Goal: Task Accomplishment & Management: Manage account settings

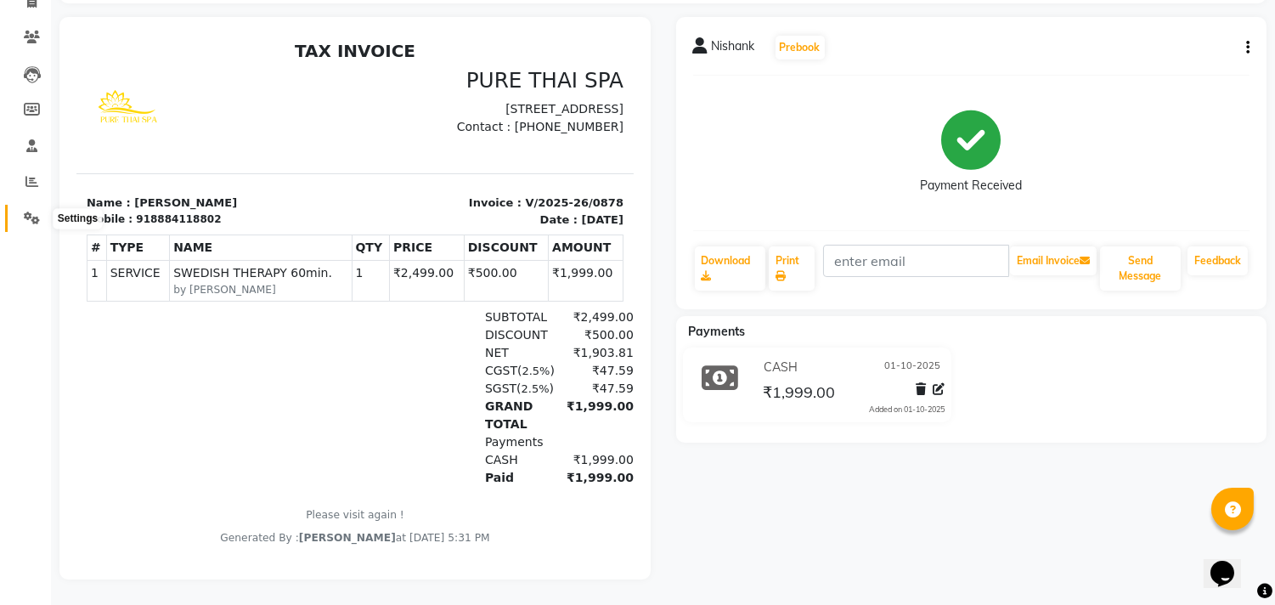
click at [31, 212] on icon at bounding box center [32, 218] width 16 height 13
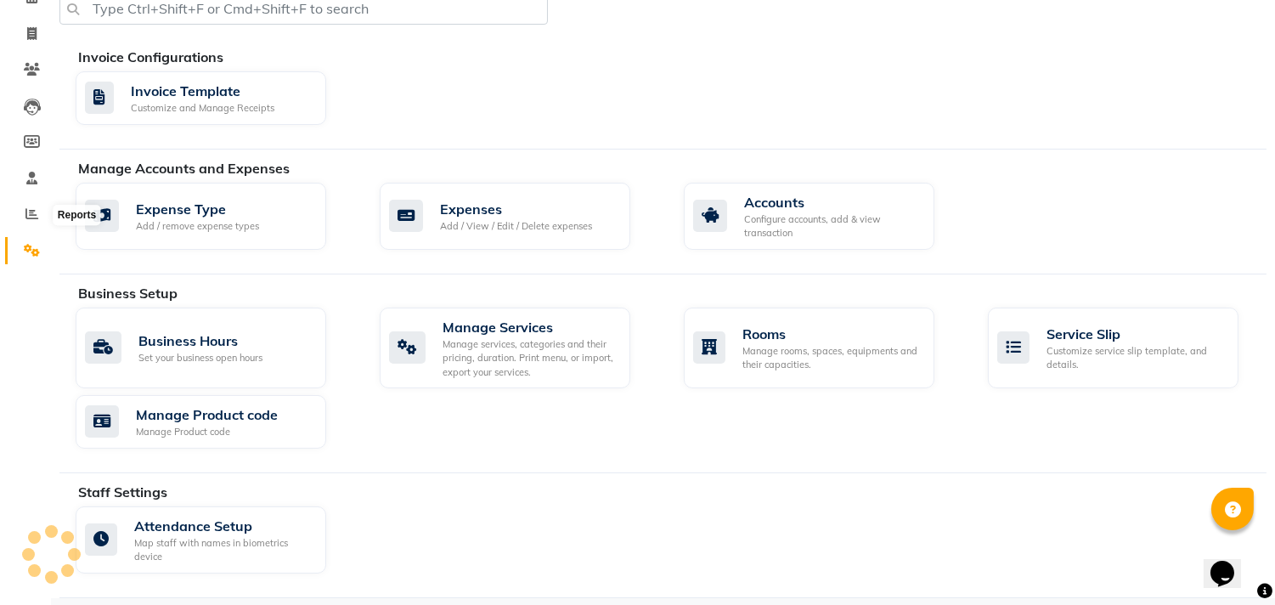
scroll to position [90, 0]
click at [451, 207] on div "Expenses" at bounding box center [516, 208] width 152 height 20
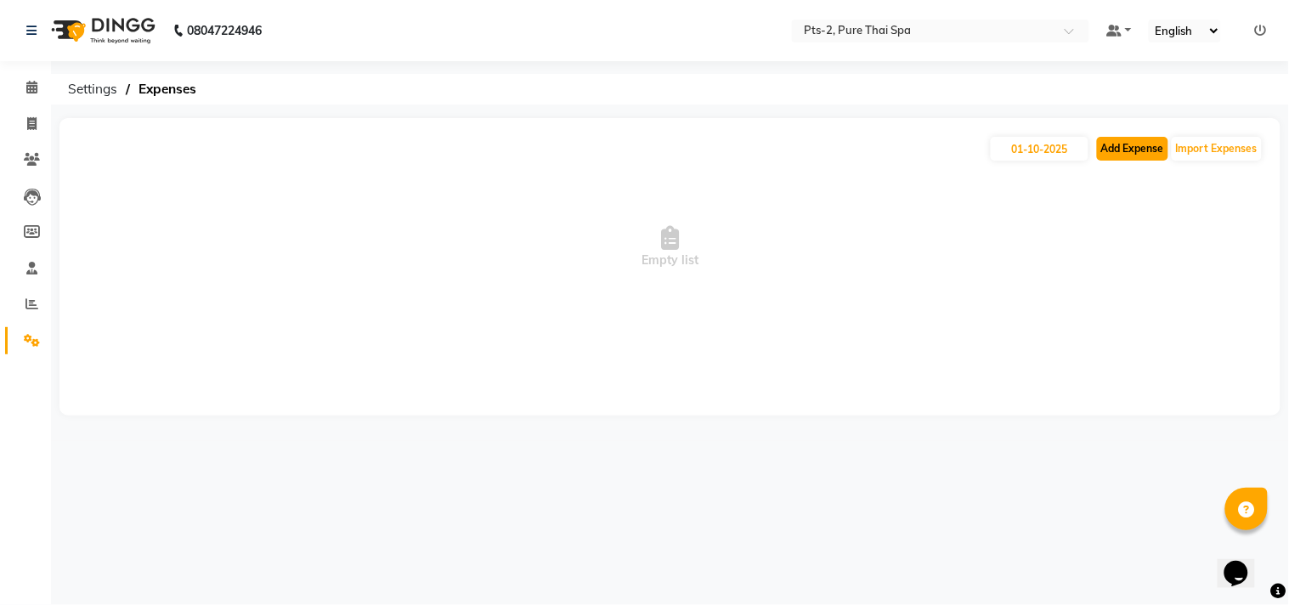
click at [1137, 156] on button "Add Expense" at bounding box center [1132, 149] width 71 height 24
select select "1"
select select "4317"
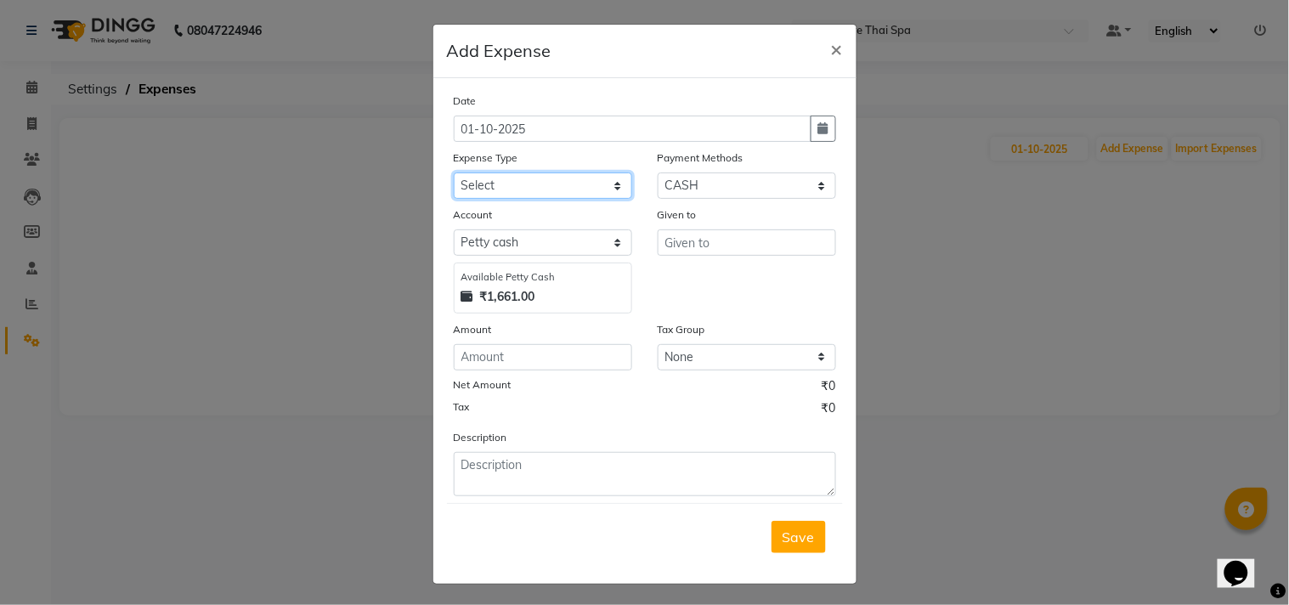
click at [498, 187] on select "Select Bank charges Cleaning and products Donation Electric and water charge In…" at bounding box center [543, 186] width 178 height 26
select select "10836"
click at [454, 173] on select "Select Bank charges Cleaning and products Donation Electric and water charge In…" at bounding box center [543, 186] width 178 height 26
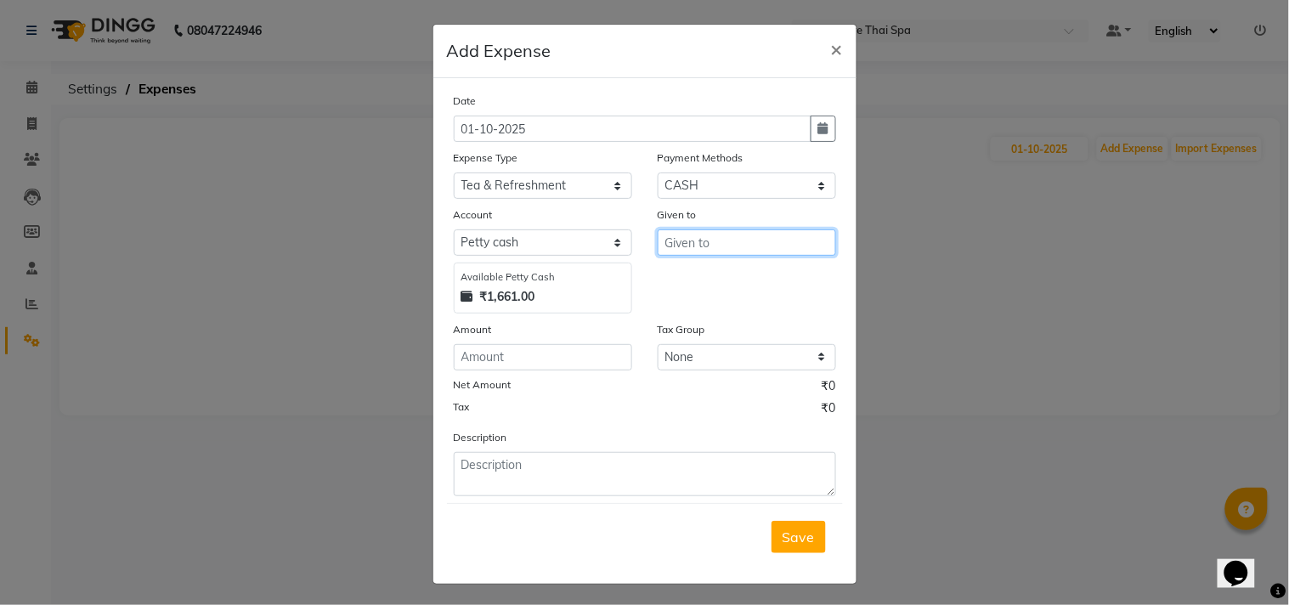
click at [736, 245] on input "text" at bounding box center [747, 242] width 178 height 26
type input "staffs"
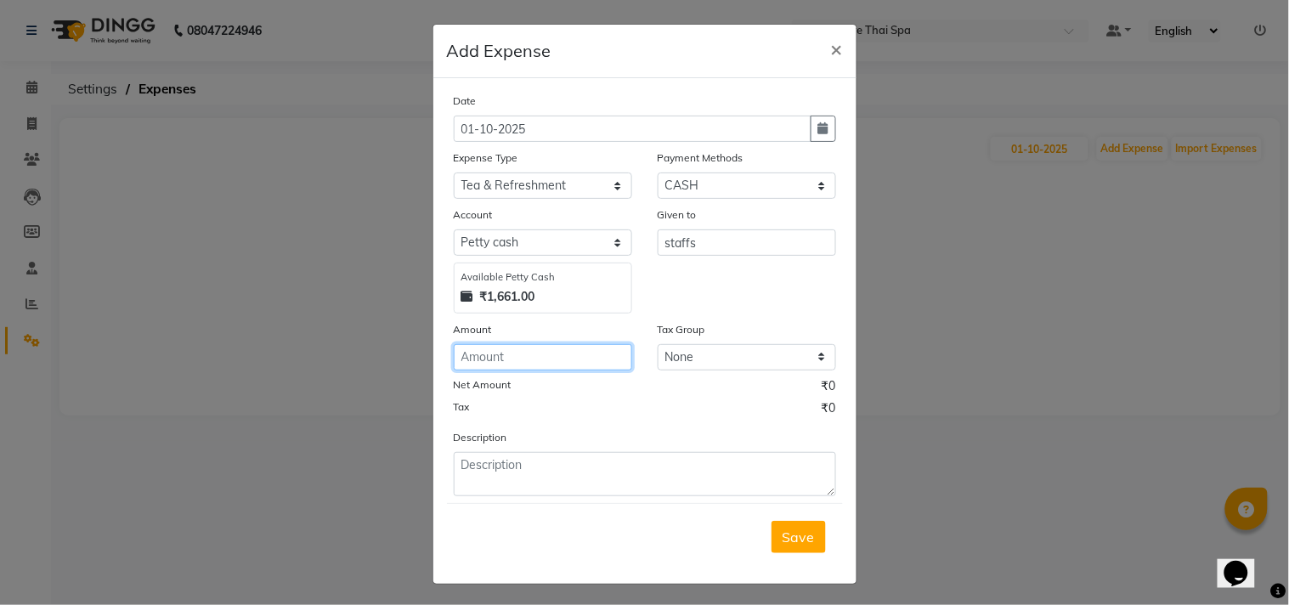
click at [517, 354] on input "number" at bounding box center [543, 357] width 178 height 26
type input "100"
click at [804, 535] on span "Save" at bounding box center [799, 537] width 32 height 17
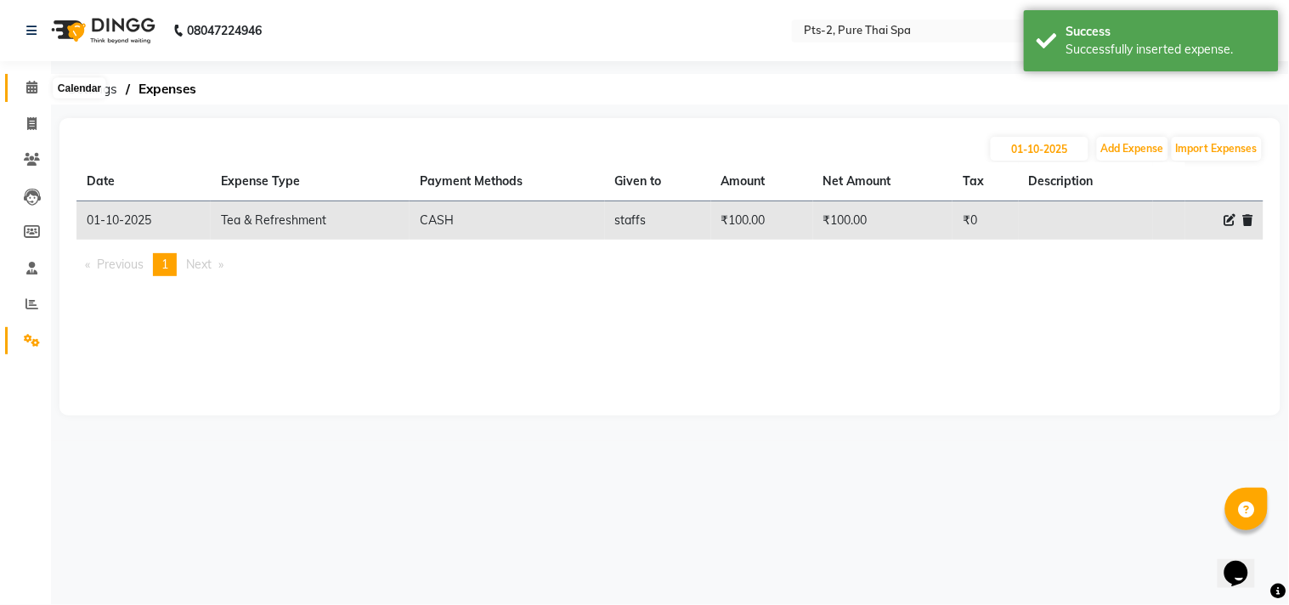
click at [40, 90] on span at bounding box center [32, 88] width 30 height 20
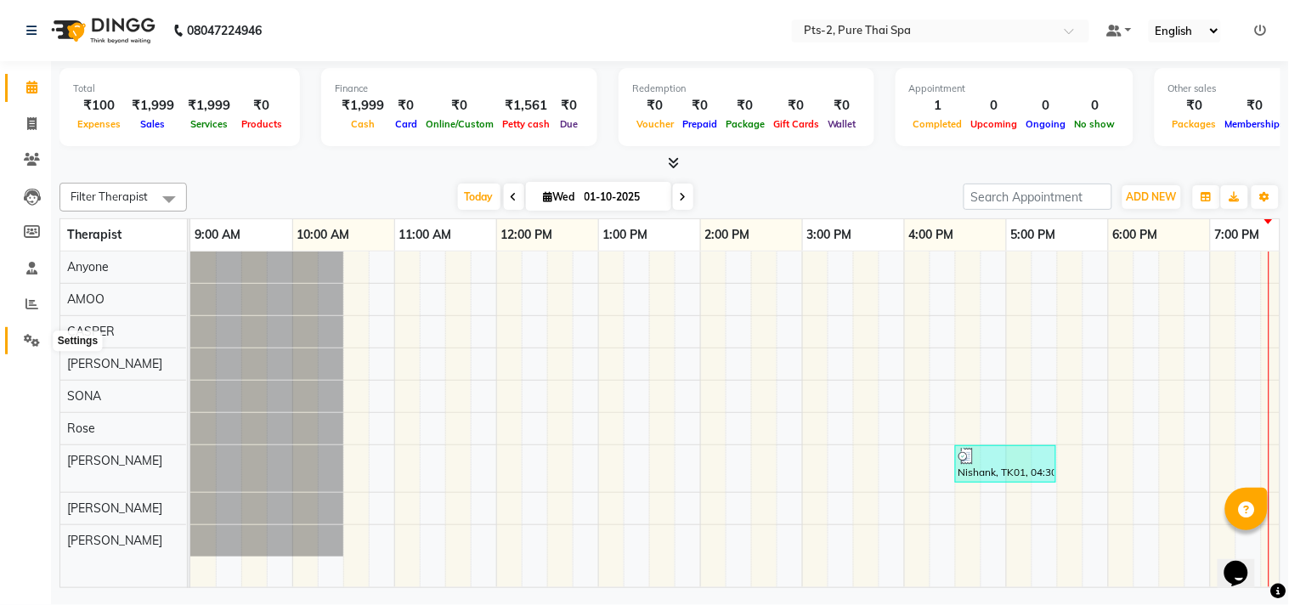
click at [34, 333] on span at bounding box center [32, 341] width 30 height 20
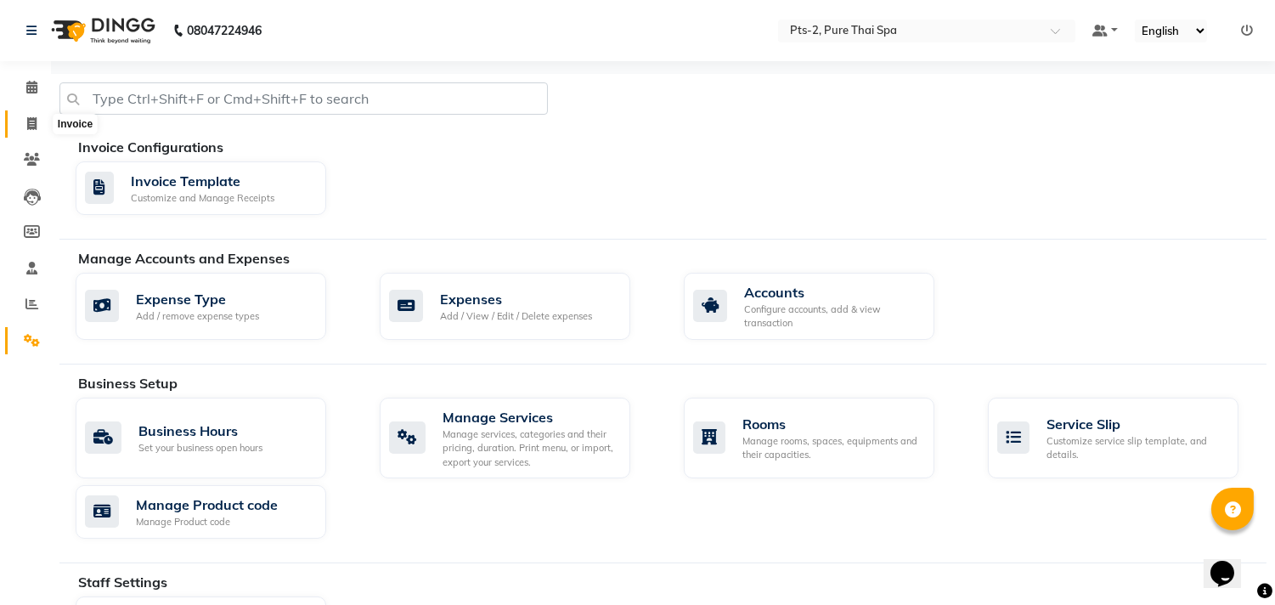
click at [31, 119] on icon at bounding box center [31, 123] width 9 height 13
select select "service"
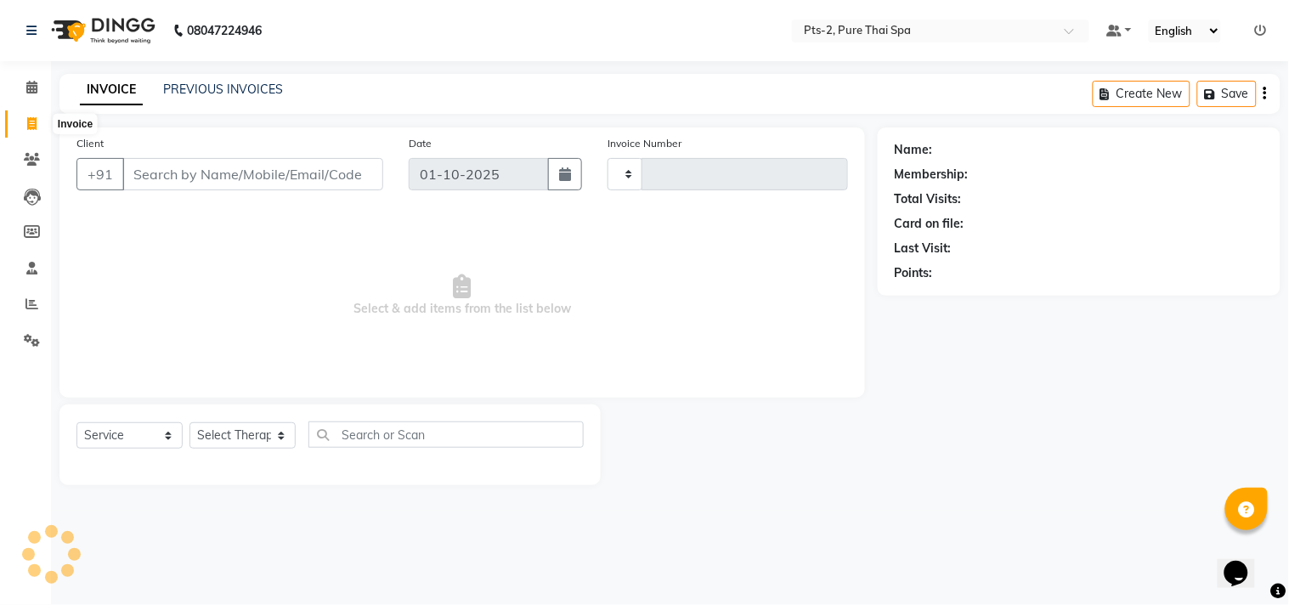
type input "0879"
select select "5391"
click at [211, 95] on link "PREVIOUS INVOICES" at bounding box center [223, 89] width 120 height 15
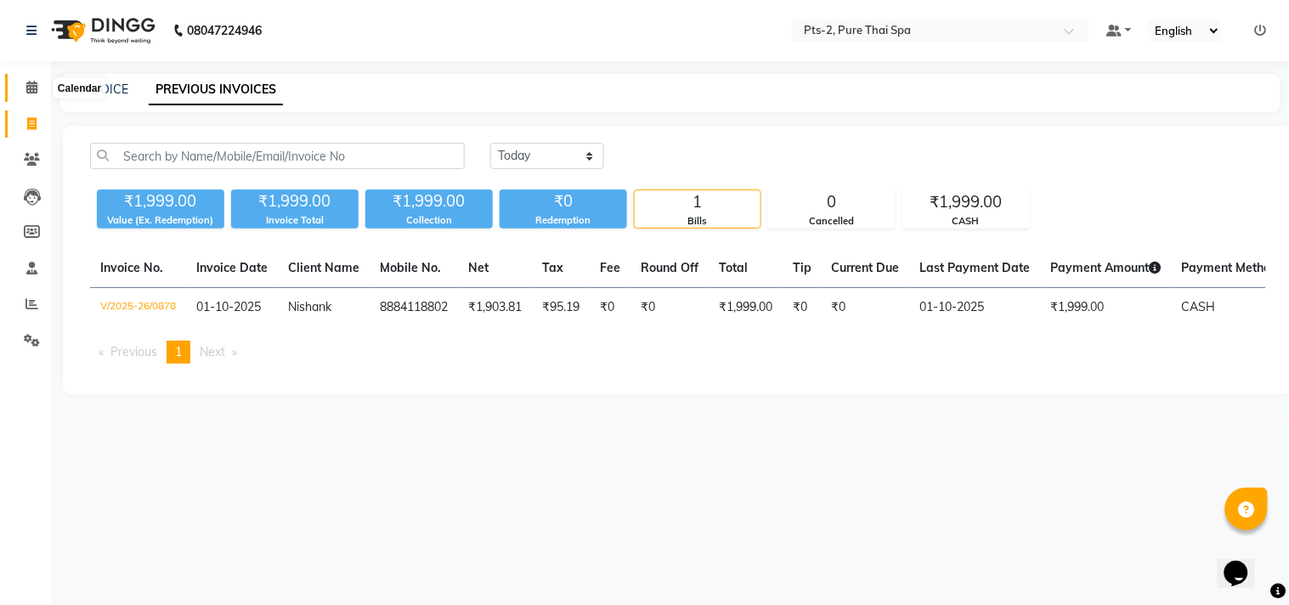
click at [23, 85] on span at bounding box center [32, 88] width 30 height 20
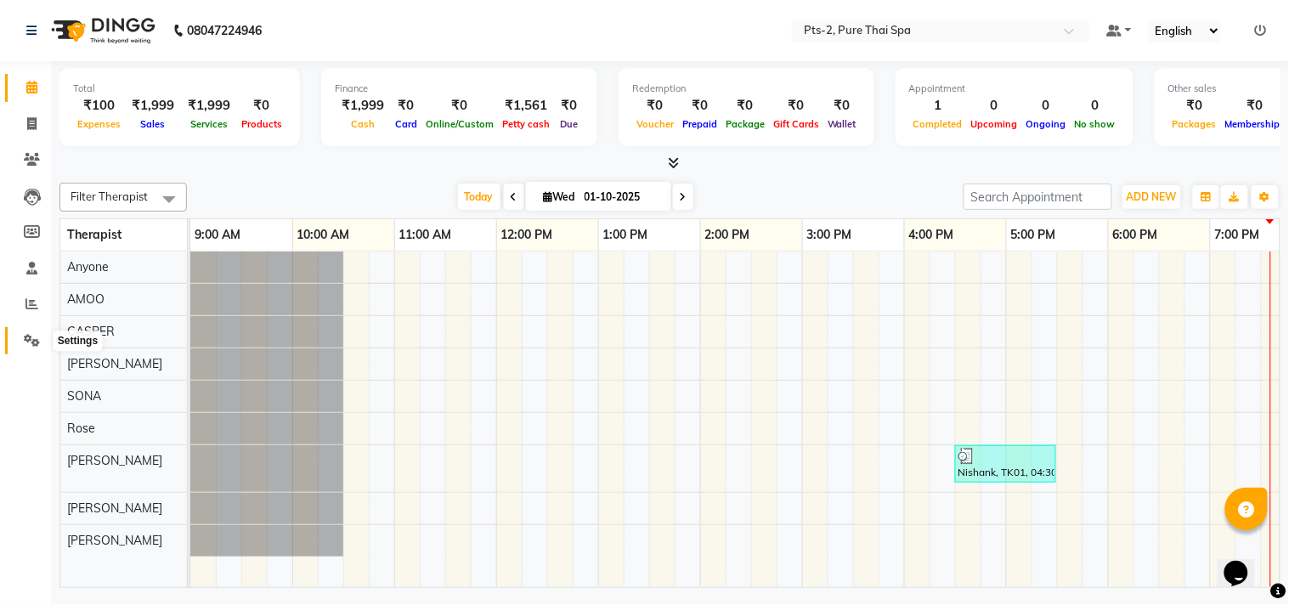
click at [30, 335] on icon at bounding box center [32, 340] width 16 height 13
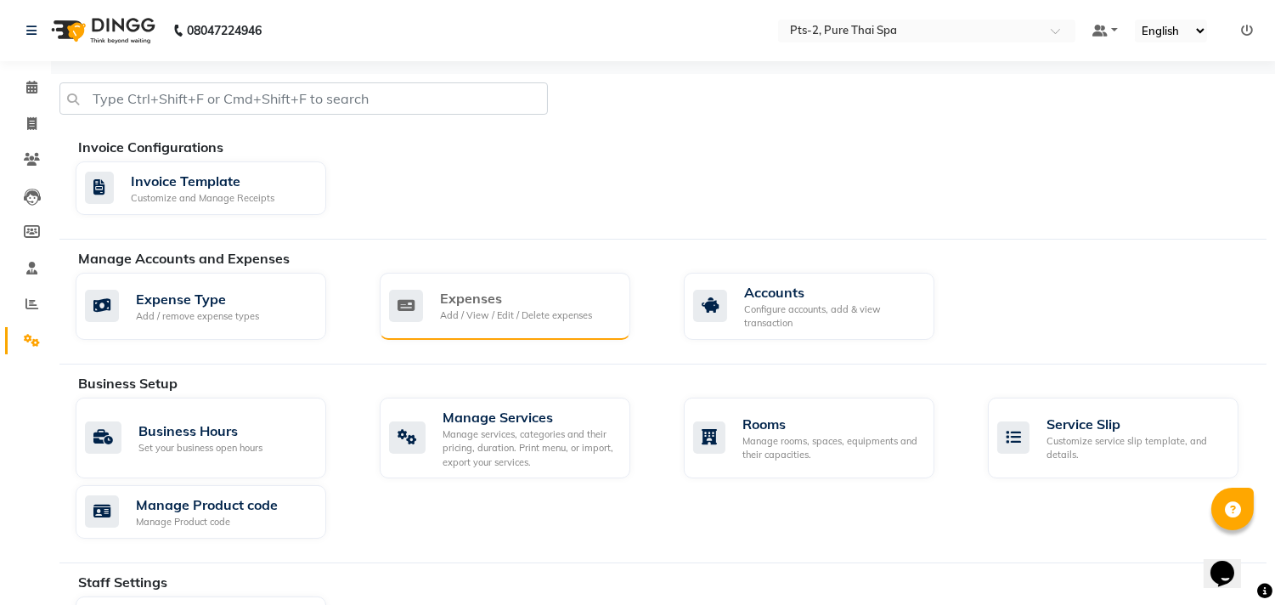
click at [549, 309] on div "Add / View / Edit / Delete expenses" at bounding box center [516, 315] width 152 height 14
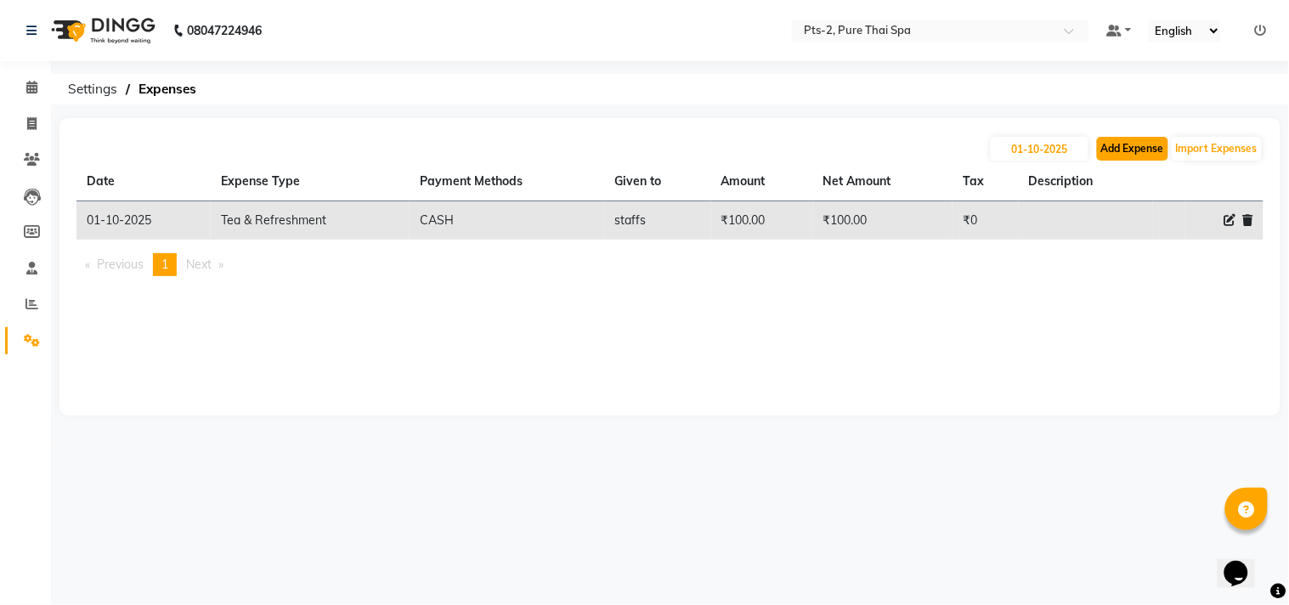
click at [1105, 149] on button "Add Expense" at bounding box center [1132, 149] width 71 height 24
select select "1"
select select "4317"
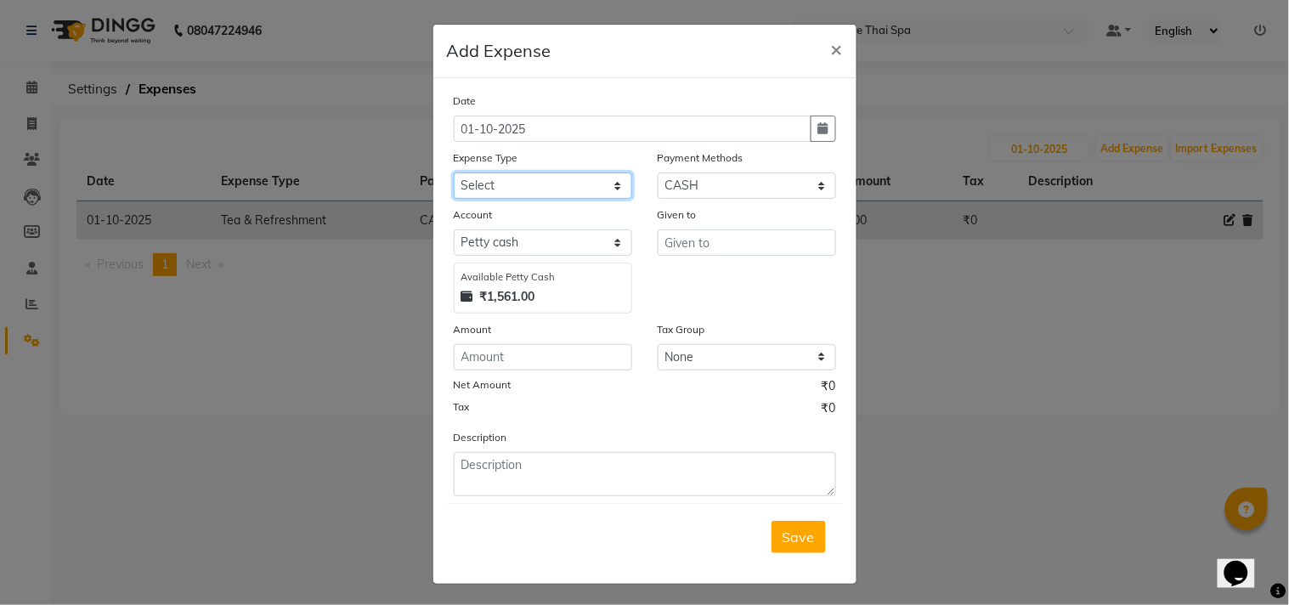
click at [501, 183] on select "Select Bank charges Cleaning and products Donation Electric and water charge In…" at bounding box center [543, 186] width 178 height 26
select select "10821"
click at [454, 173] on select "Select Bank charges Cleaning and products Donation Electric and water charge In…" at bounding box center [543, 186] width 178 height 26
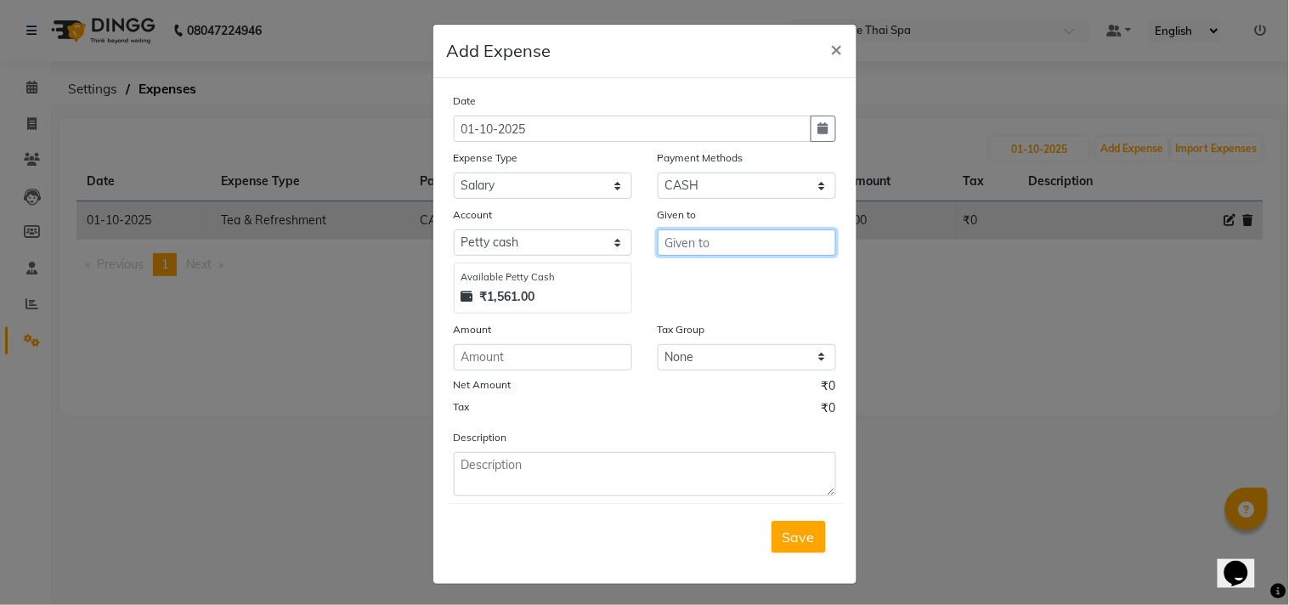
click at [714, 240] on input "text" at bounding box center [747, 242] width 178 height 26
type input "stella"
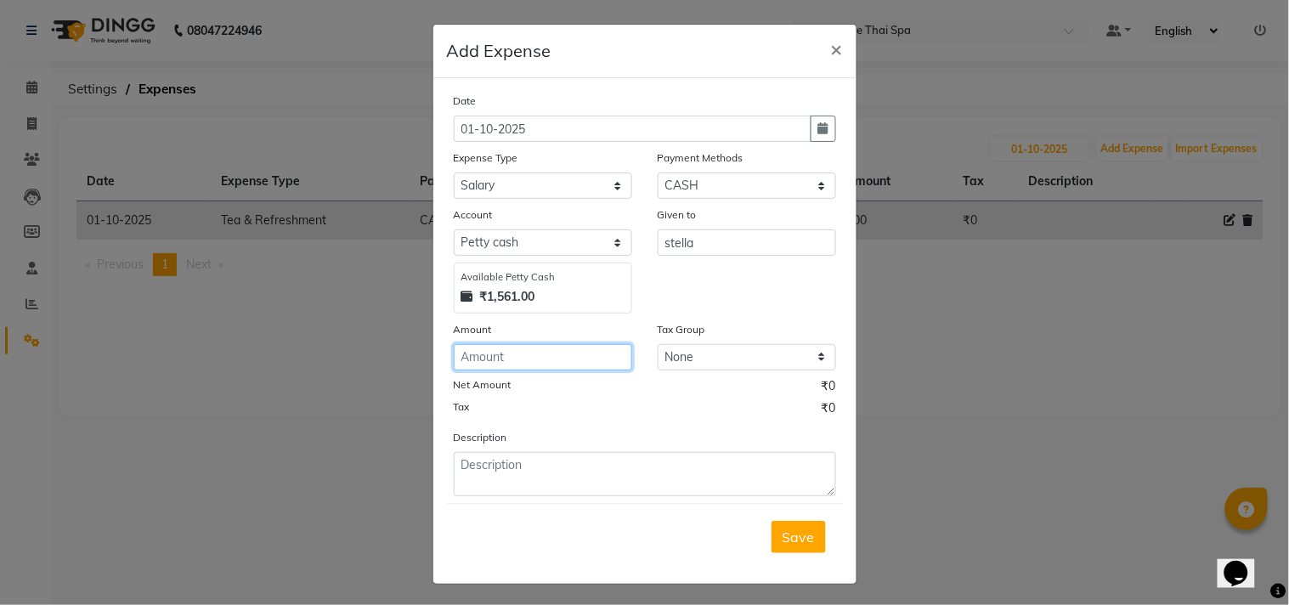
click at [512, 357] on input "number" at bounding box center [543, 357] width 178 height 26
type input "500"
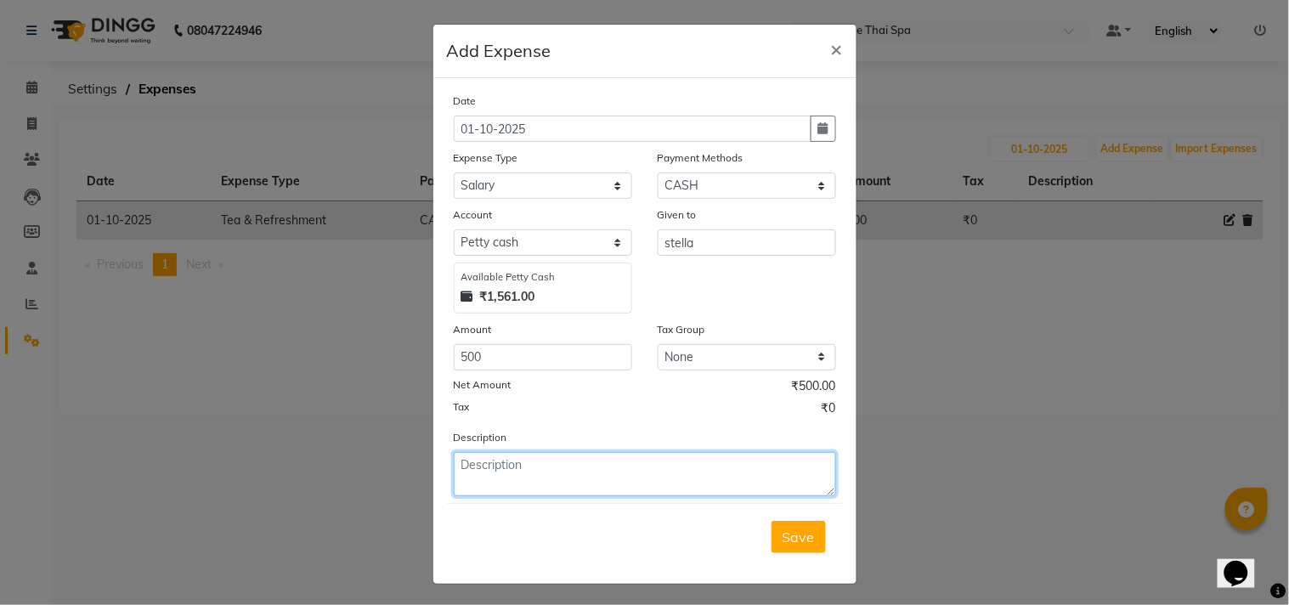
click at [521, 471] on textarea at bounding box center [645, 474] width 382 height 44
type textarea "salary"
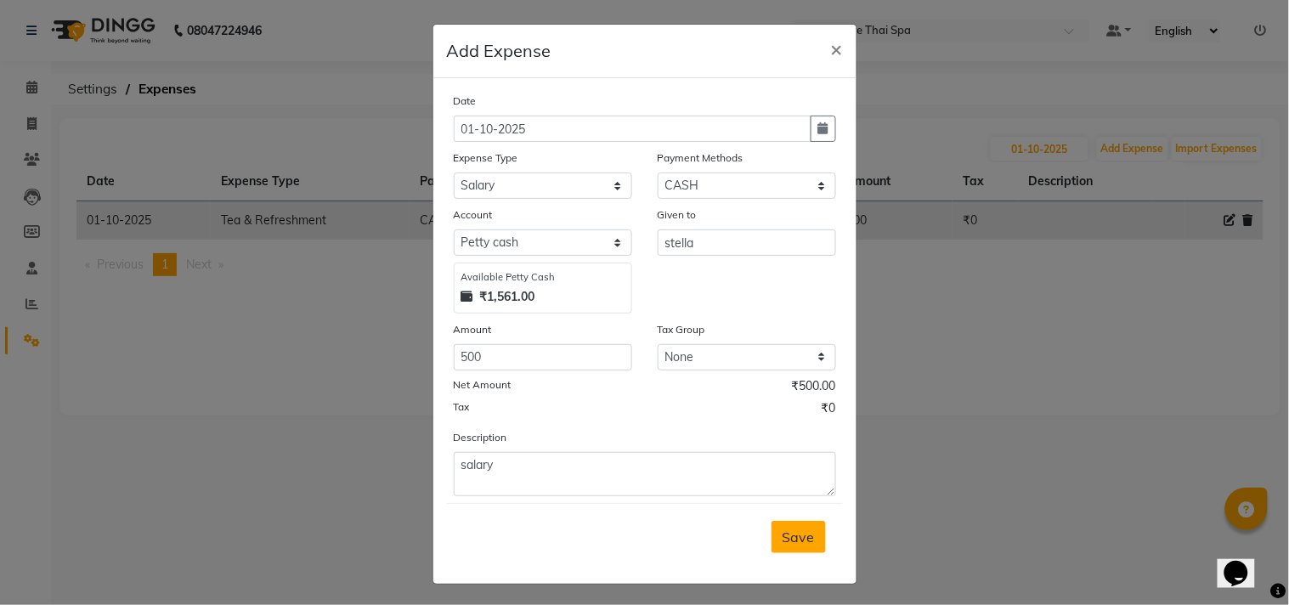
click at [801, 528] on button "Save" at bounding box center [799, 537] width 54 height 32
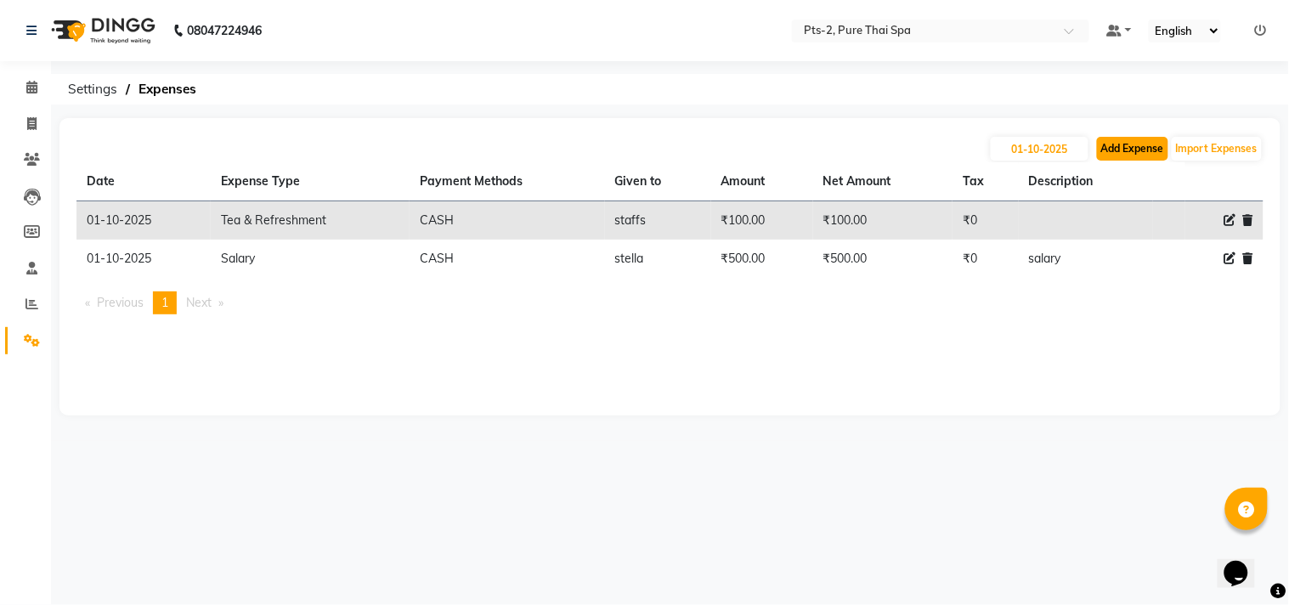
click at [1113, 151] on button "Add Expense" at bounding box center [1132, 149] width 71 height 24
select select "1"
select select "4317"
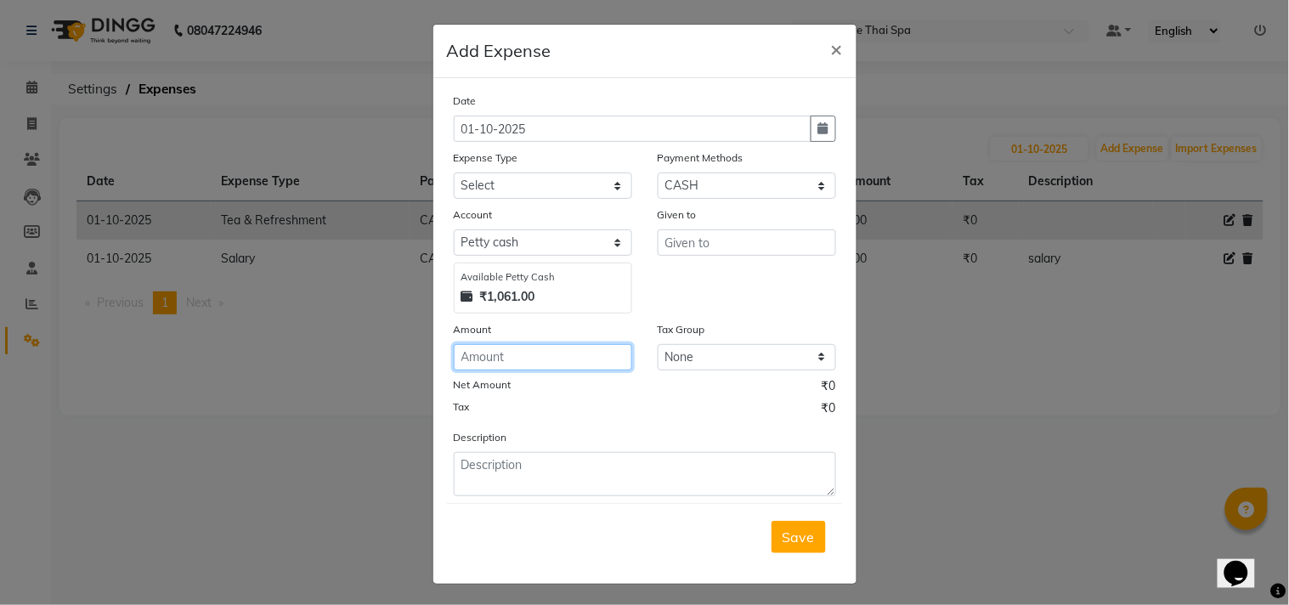
click at [478, 353] on input "number" at bounding box center [543, 357] width 178 height 26
type input "3"
type input "200"
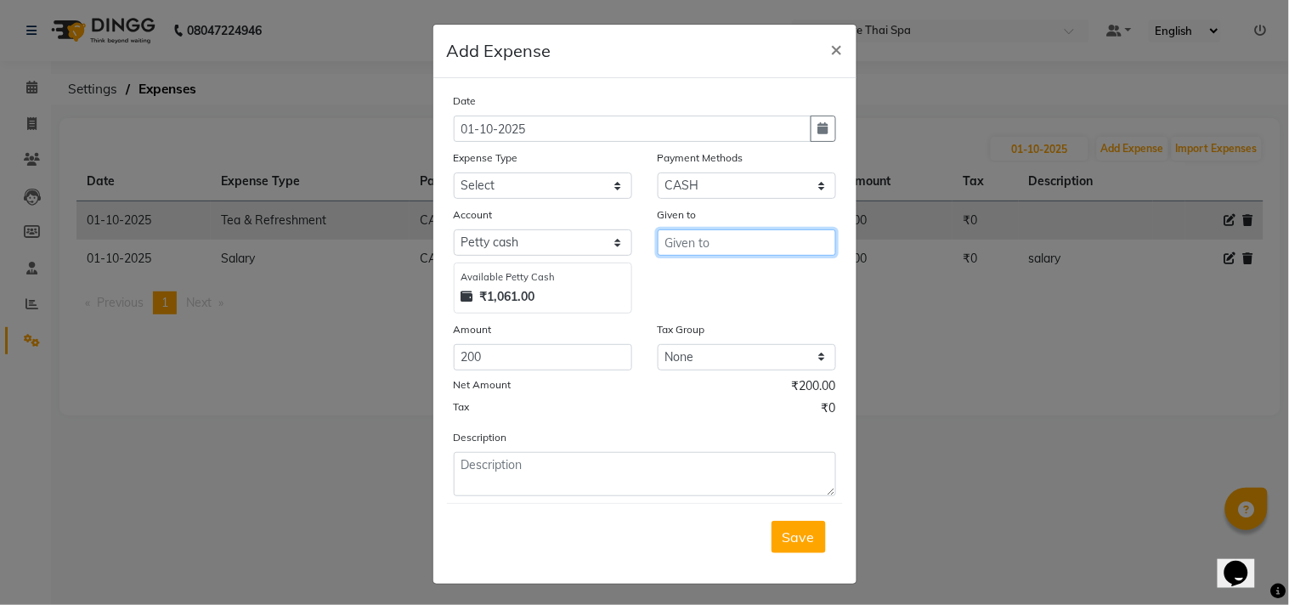
click at [732, 240] on input "text" at bounding box center [747, 242] width 178 height 26
type input "b"
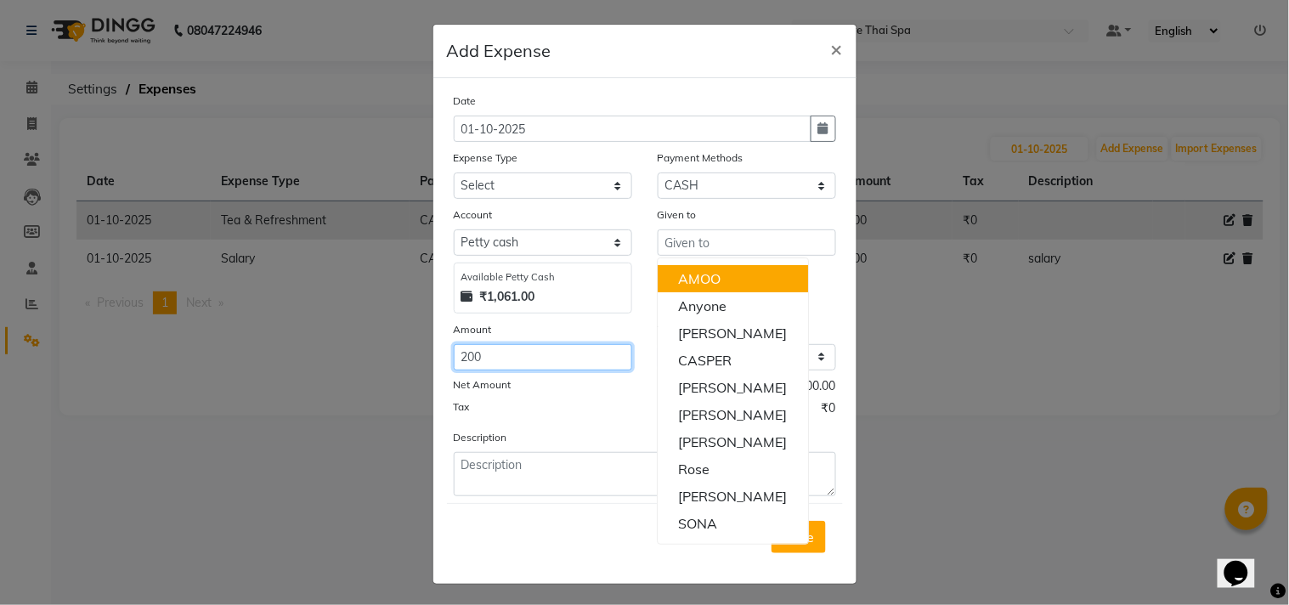
click at [459, 355] on input "200" at bounding box center [543, 357] width 178 height 26
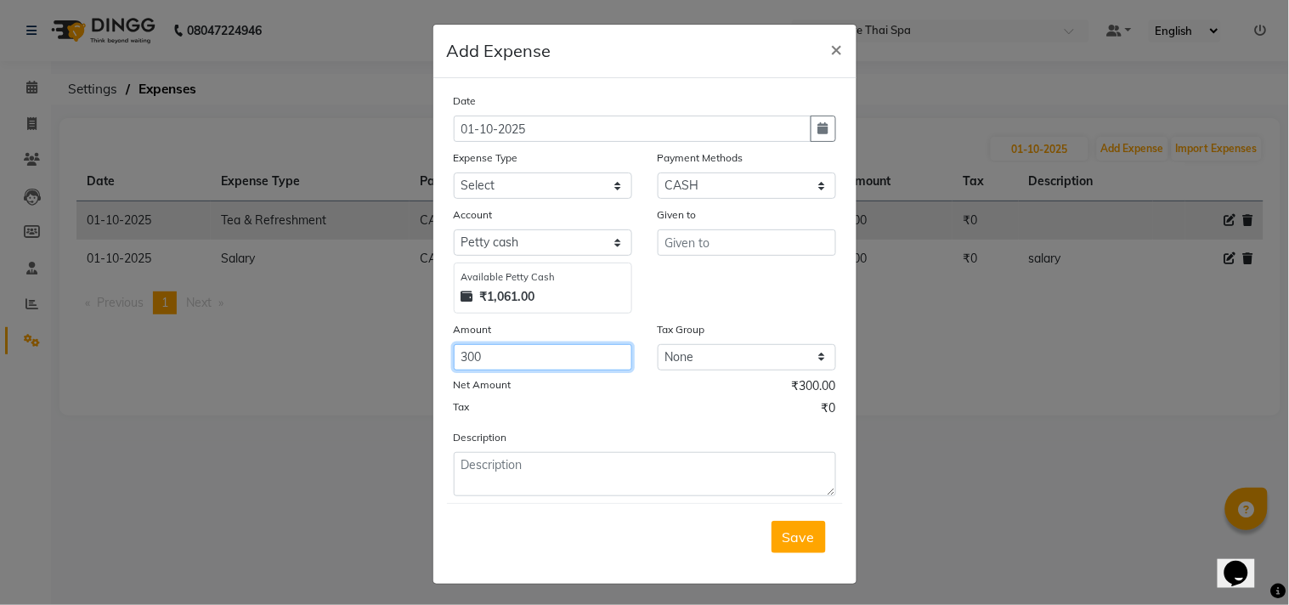
type input "300"
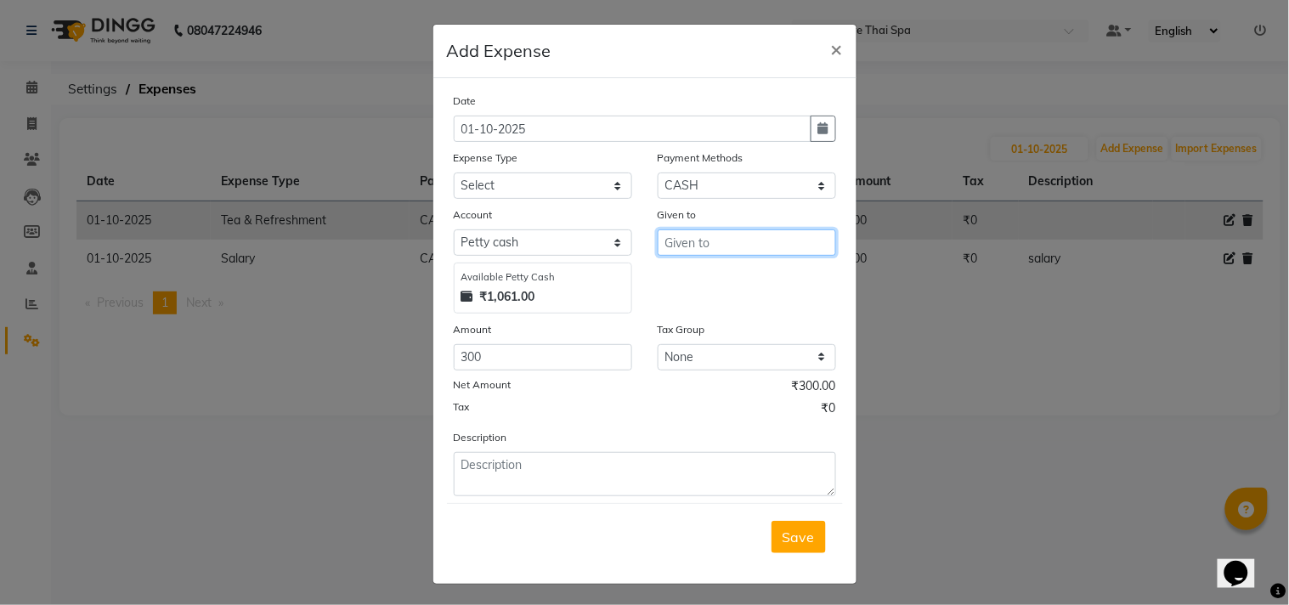
click at [710, 242] on input "text" at bounding box center [747, 242] width 178 height 26
click at [710, 273] on button "BIPIN" at bounding box center [736, 278] width 156 height 27
type input "BIPIN"
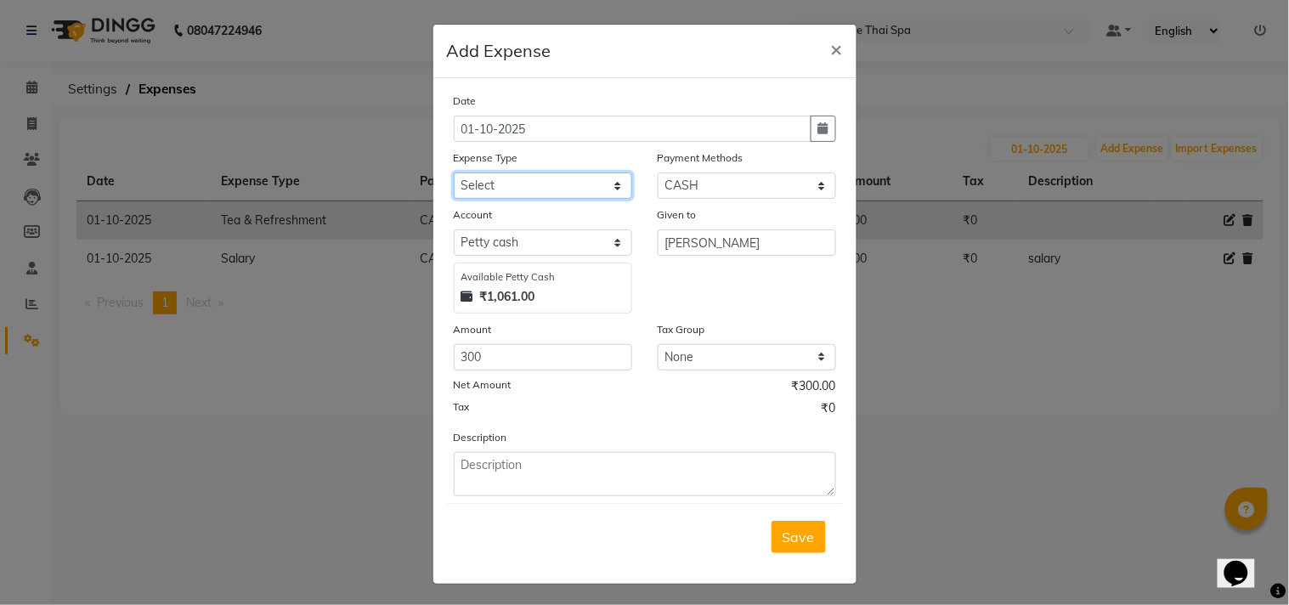
click at [484, 193] on select "Select Bank charges Cleaning and products Donation Electric and water charge In…" at bounding box center [543, 186] width 178 height 26
select select "10852"
click at [454, 173] on select "Select Bank charges Cleaning and products Donation Electric and water charge In…" at bounding box center [543, 186] width 178 height 26
click at [783, 534] on span "Save" at bounding box center [799, 537] width 32 height 17
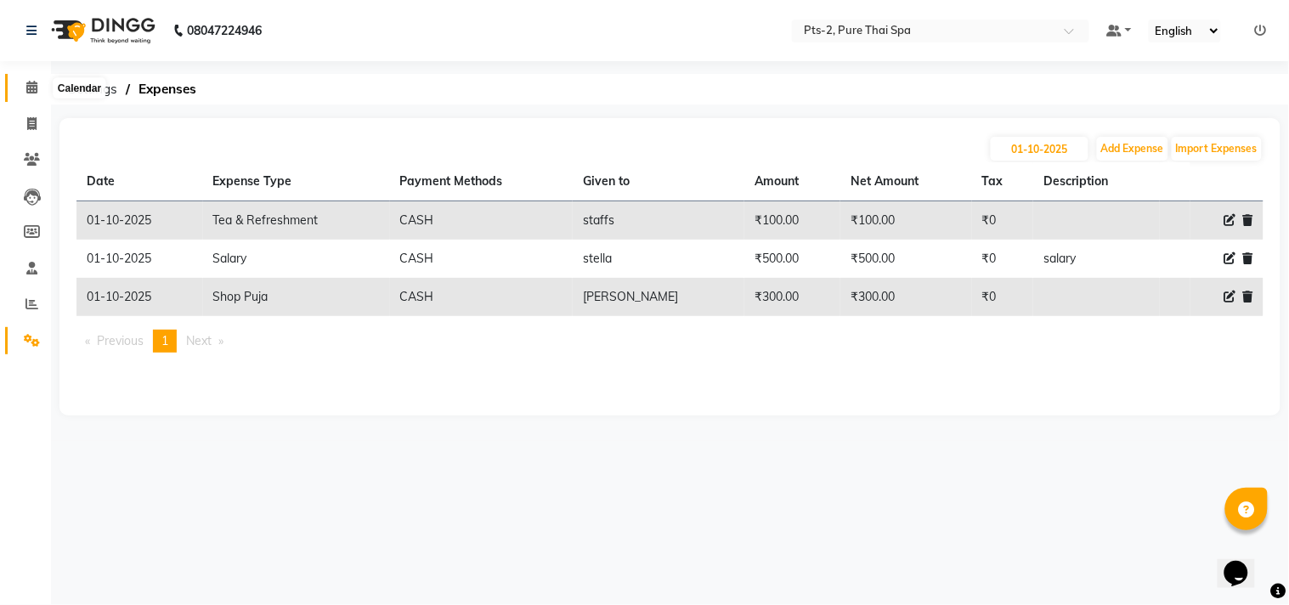
click at [26, 87] on icon at bounding box center [31, 87] width 11 height 13
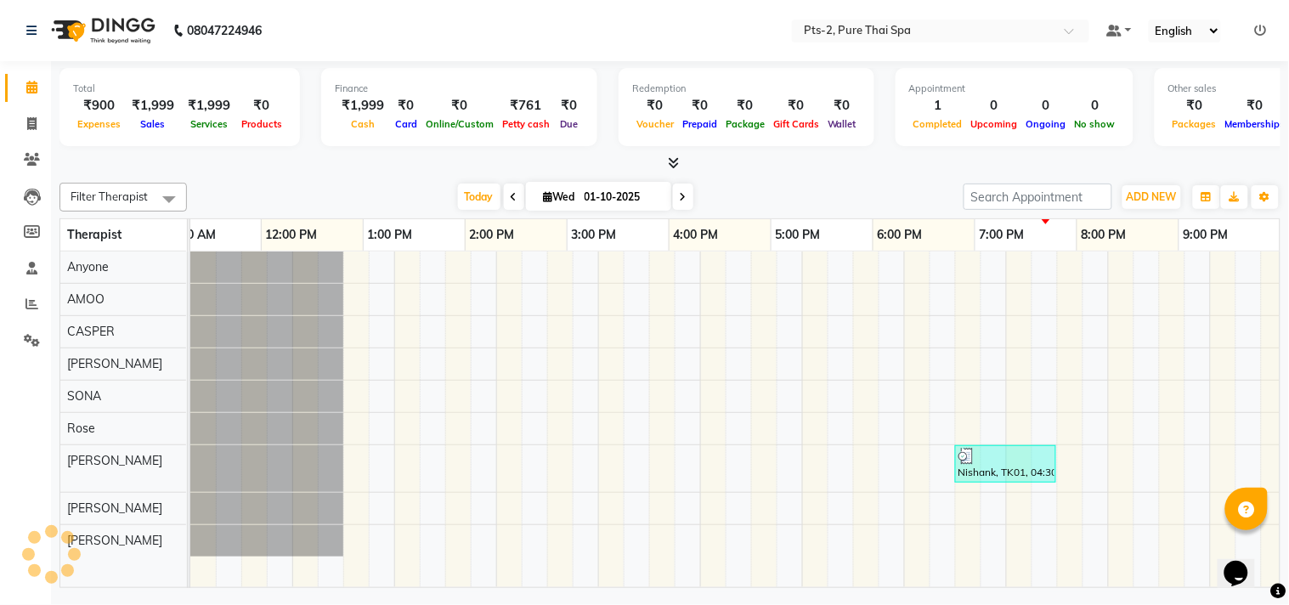
scroll to position [0, 235]
